Goal: Find specific page/section: Find specific page/section

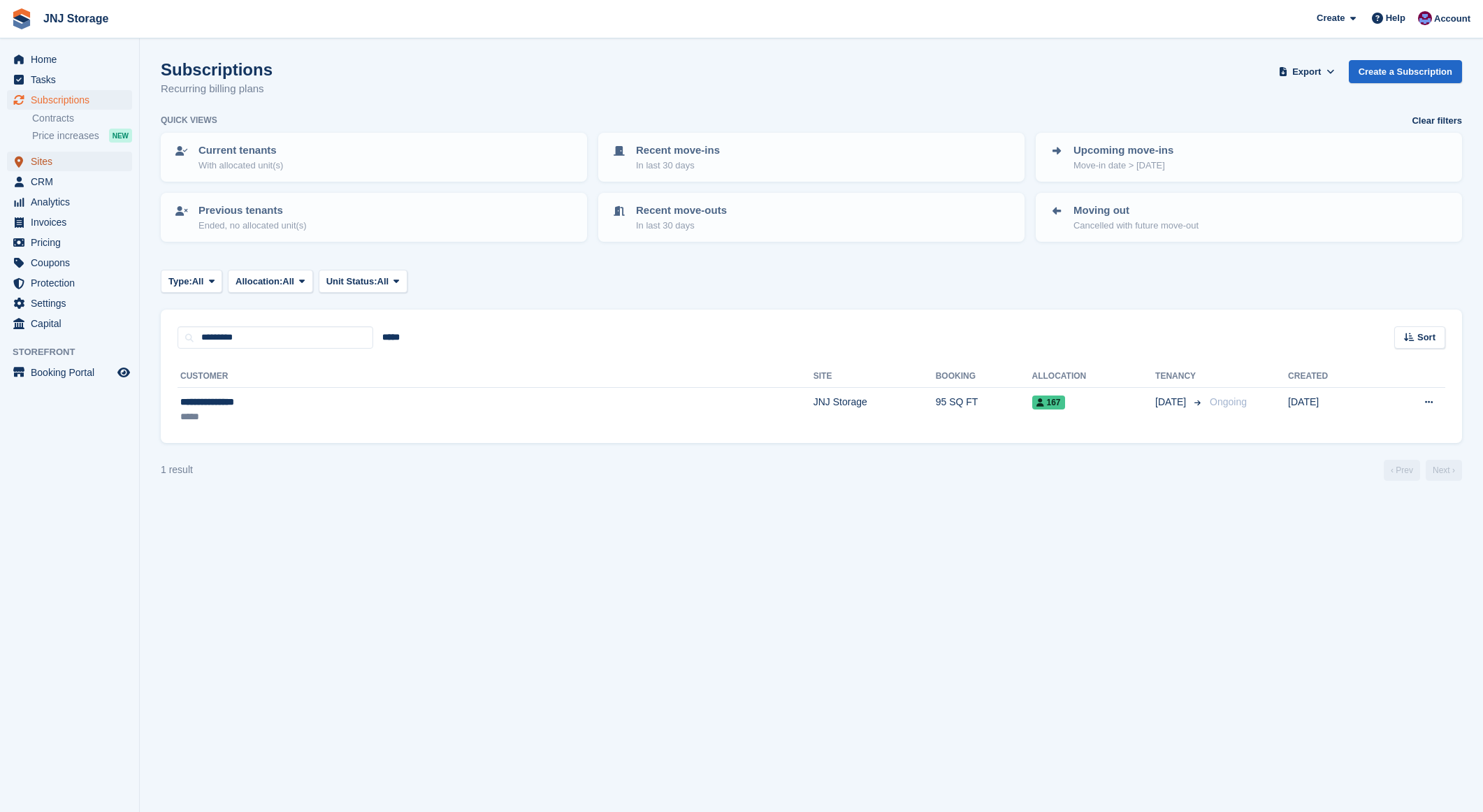
click at [48, 161] on span "Sites" at bounding box center [73, 161] width 84 height 20
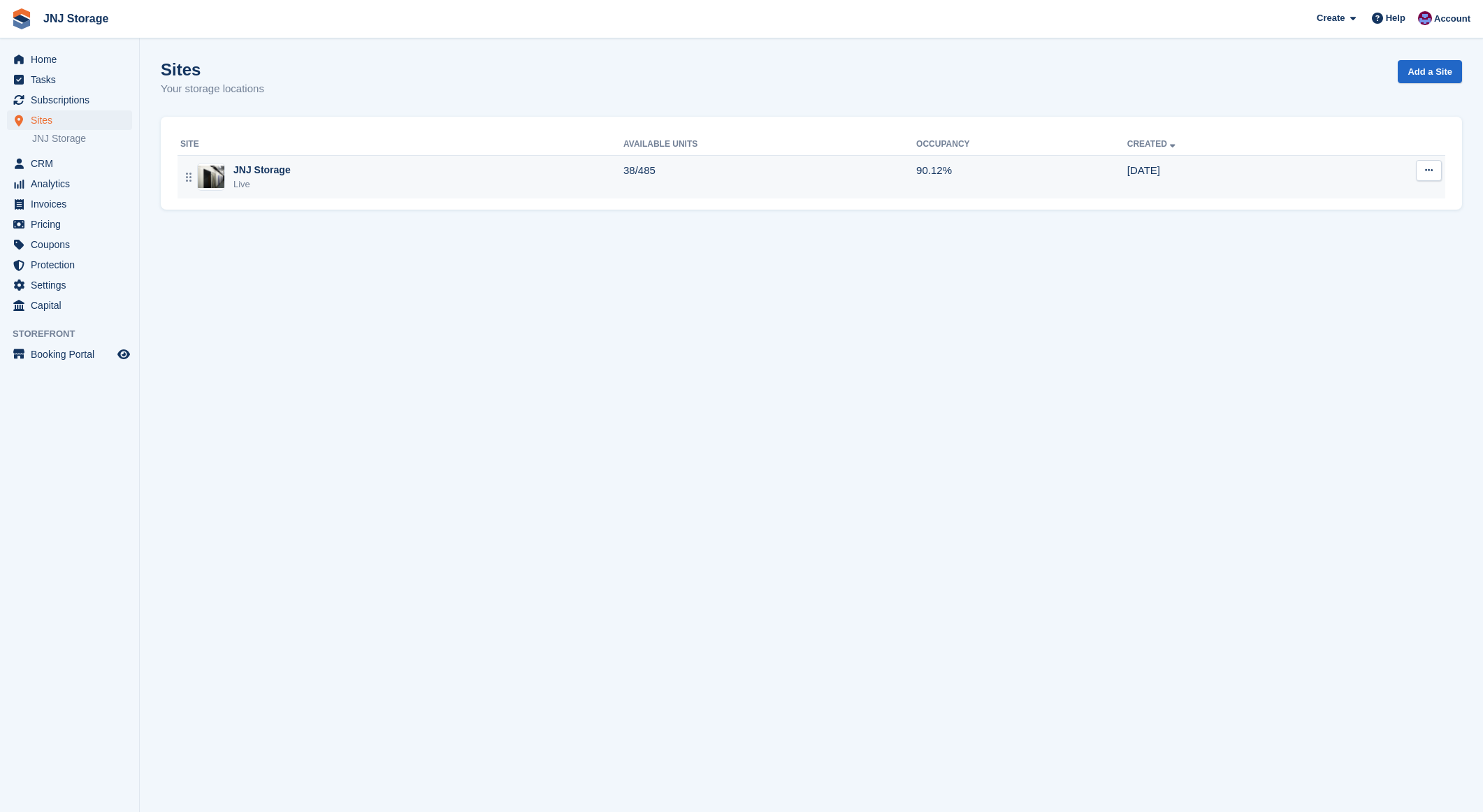
click at [268, 172] on div "JNJ Storage" at bounding box center [262, 170] width 57 height 15
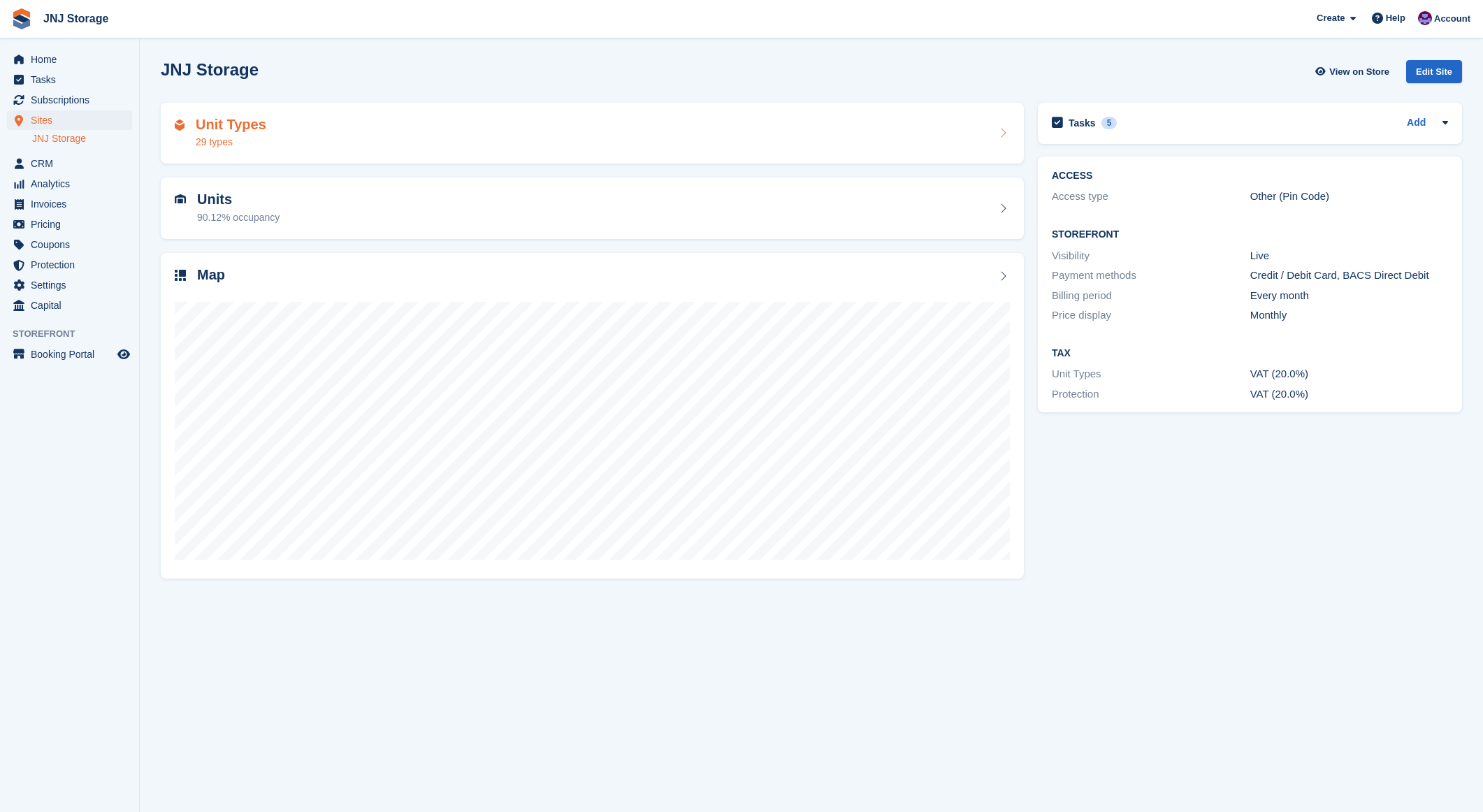
click at [230, 119] on h2 "Unit Types" at bounding box center [231, 125] width 70 height 16
